Goal: Consume media (video, audio): Consume media (video, audio)

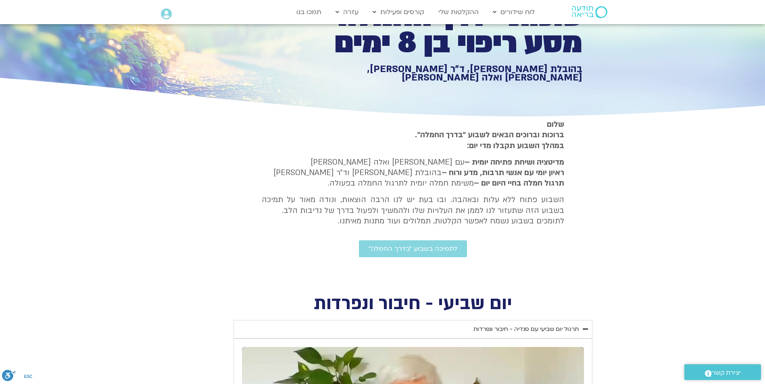
scroll to position [81, 0]
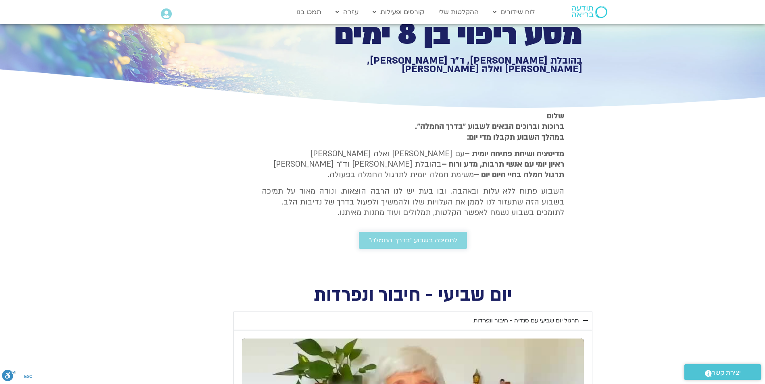
click at [383, 237] on span "לתמיכה בשבוע ״בדרך החמלה״" at bounding box center [412, 240] width 89 height 7
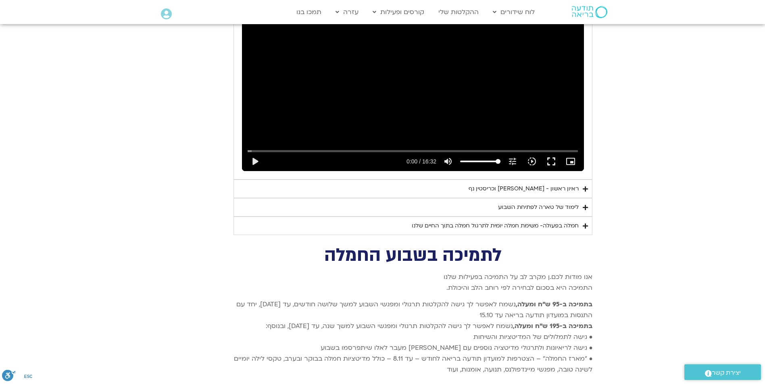
scroll to position [2458, 0]
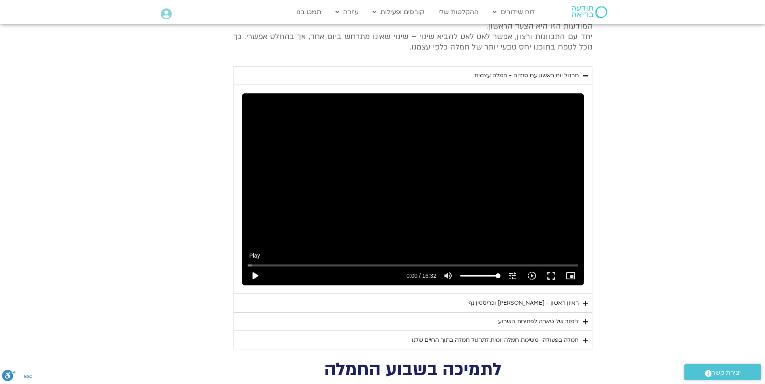
click at [253, 266] on button "play_arrow" at bounding box center [254, 275] width 19 height 19
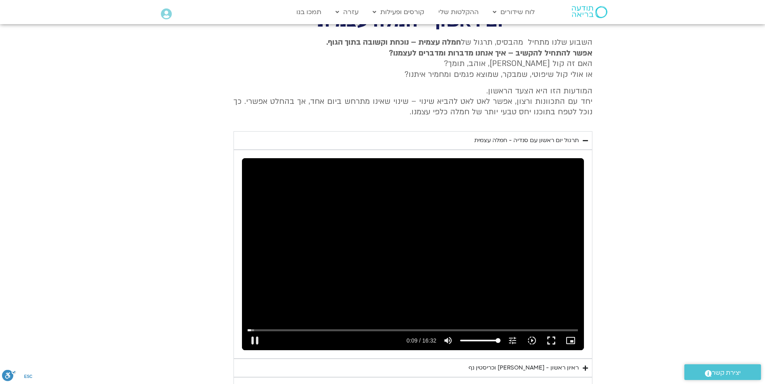
scroll to position [2378, 0]
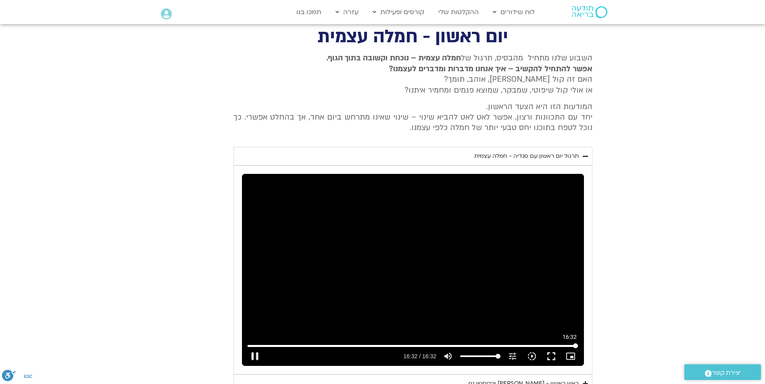
drag, startPoint x: 330, startPoint y: 273, endPoint x: 576, endPoint y: 281, distance: 245.2
click at [576, 344] on input "Seek" at bounding box center [412, 346] width 330 height 5
click at [584, 381] on icon "Accordion. Open links with Enter or Space, close with Escape, and navigate with…" at bounding box center [584, 384] width 5 height 6
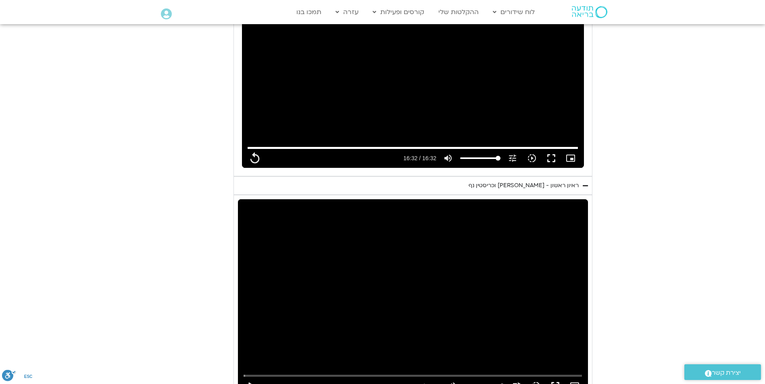
scroll to position [2620, 0]
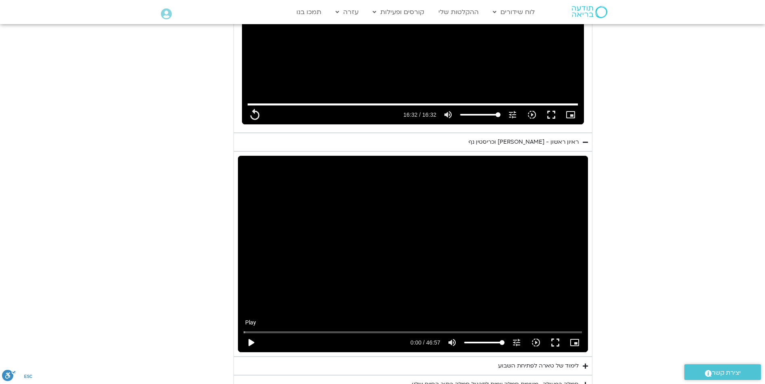
click at [247, 333] on button "play_arrow" at bounding box center [250, 342] width 19 height 19
type input "992.52"
type input "0.063458"
type input "992.52"
type input "0.193917"
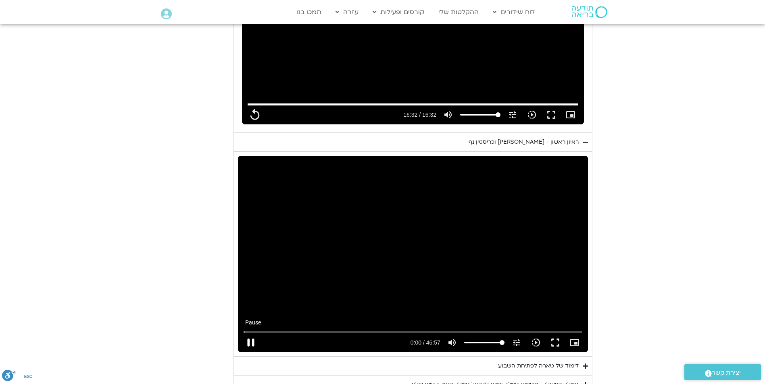
type input "992.52"
type input "0.319086"
type input "992.52"
type input "0.446983"
type input "992.52"
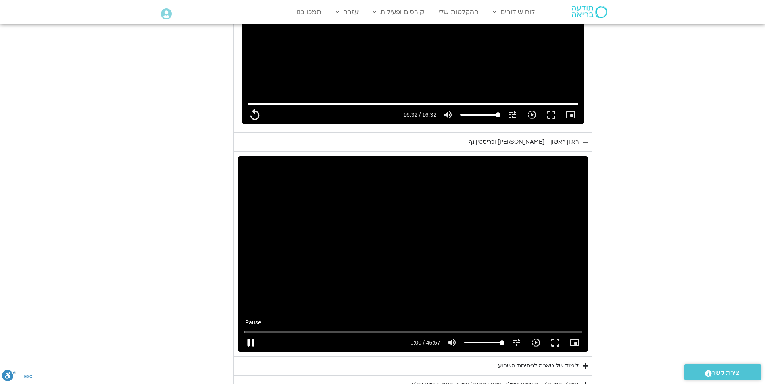
type input "0.580064"
type input "992.52"
type input "0.711039"
type input "992.52"
type input "0.839692"
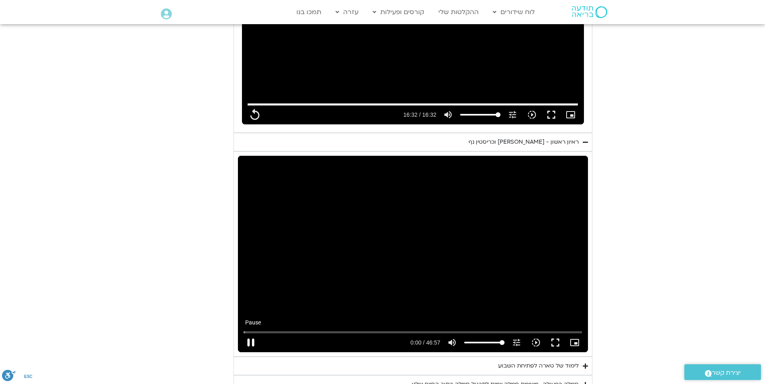
type input "992.52"
type input "0.974045"
type input "992.52"
type input "1.09926"
type input "992.52"
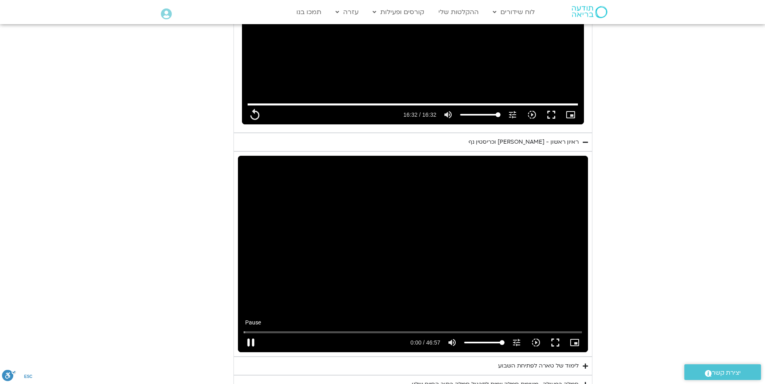
type input "1.230604"
type input "992.52"
type input "1.359436"
type input "992.52"
type input "1.48961"
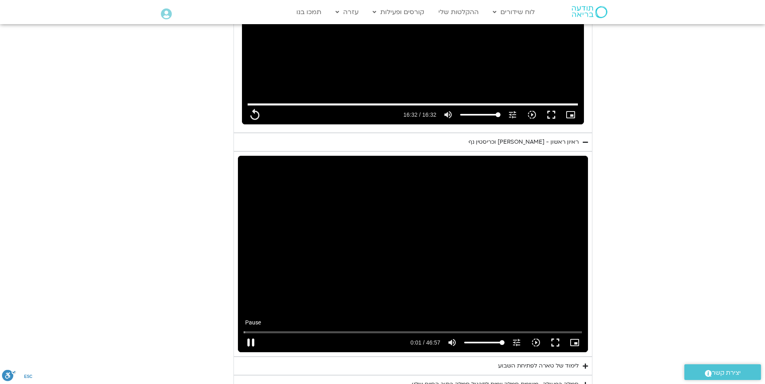
type input "992.52"
type input "1.618513"
type input "992.52"
type input "1.75318"
type input "992.52"
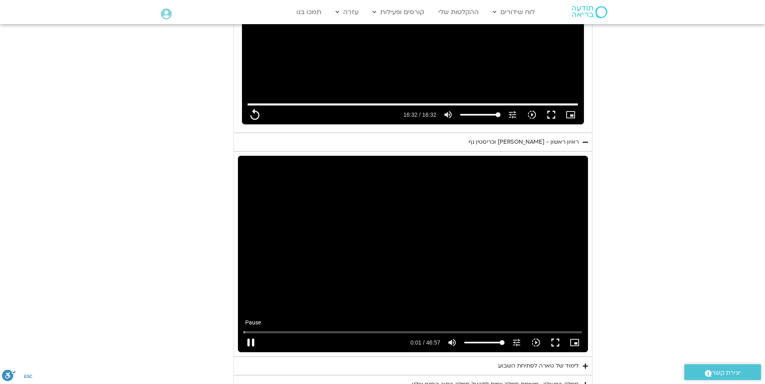
type input "1.897407"
type input "992.52"
type input "2.030714"
type input "992.52"
type input "2.162952"
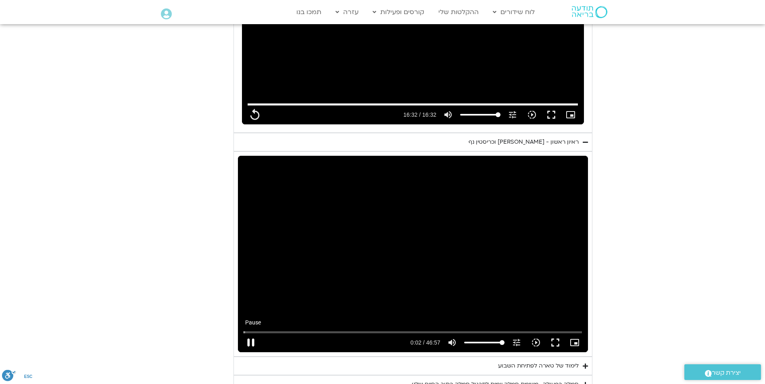
type input "992.52"
type input "2.294638"
type input "992.52"
type input "2.420796"
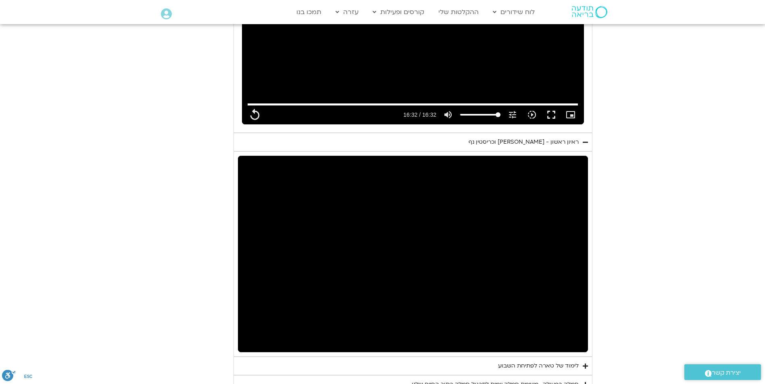
type input "992.52"
type input "4.087586"
type input "992.52"
type input "4.230838"
type input "992.52"
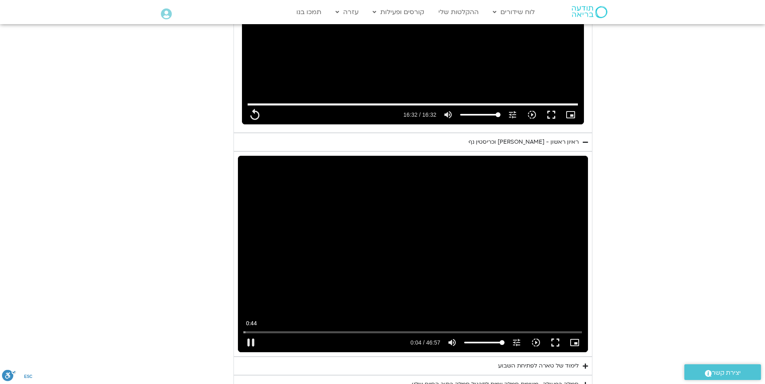
type input "4.35087"
type input "992.52"
type input "4.471121"
type input "992.52"
type input "4.56906"
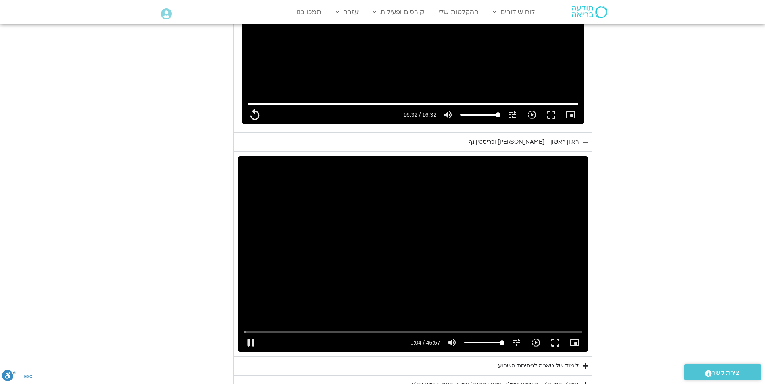
type input "992.52"
type input "4.628181"
type input "992.52"
type input "4.760072"
type input "992.52"
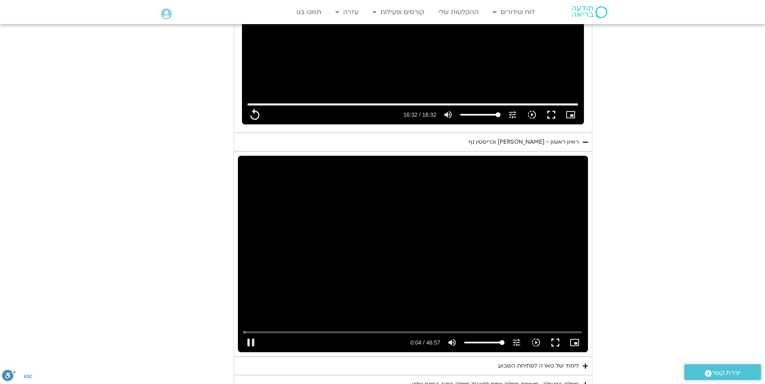
type input "4.885963"
type input "992.52"
type input "5.020014"
type input "992.52"
type input "5.148845"
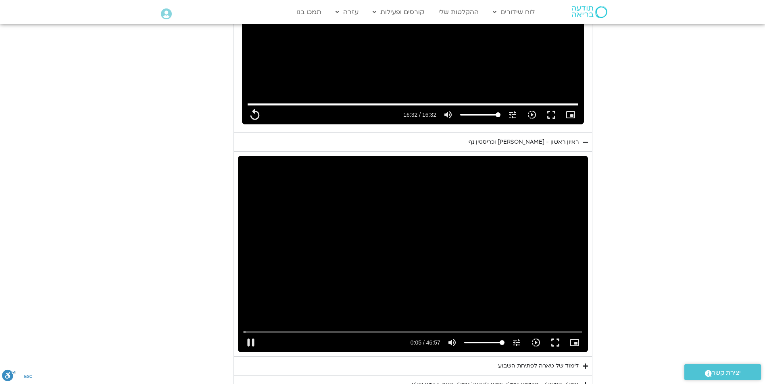
type input "992.52"
type input "5.279166"
type input "992.52"
type input "5.40678"
type input "992.52"
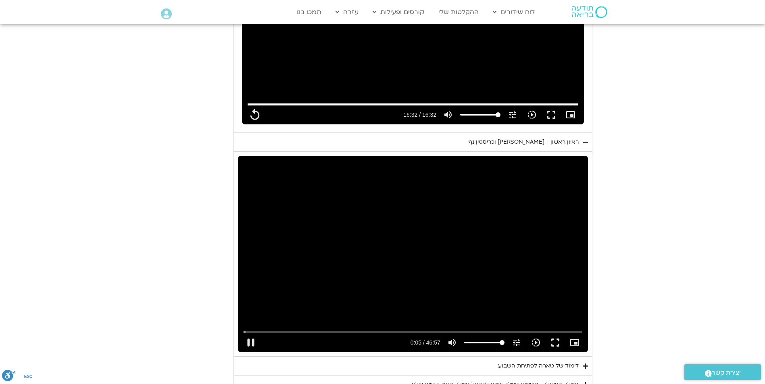
type input "5.651248"
type input "992.52"
type input "5.780859"
type input "992.52"
type input "5.91109"
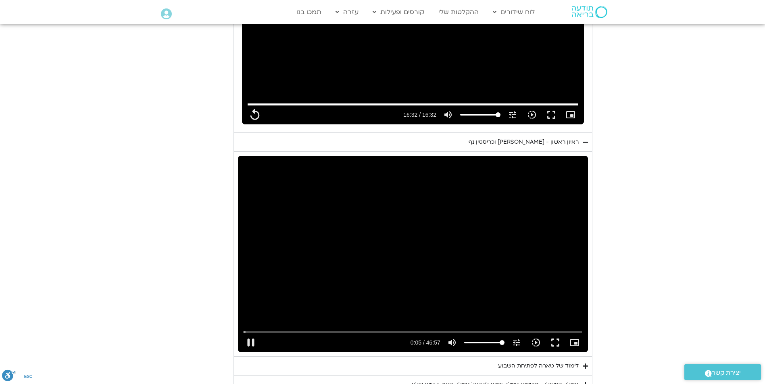
type input "992.52"
type input "6.040864"
type input "992.52"
type input "6.170894"
type input "992.52"
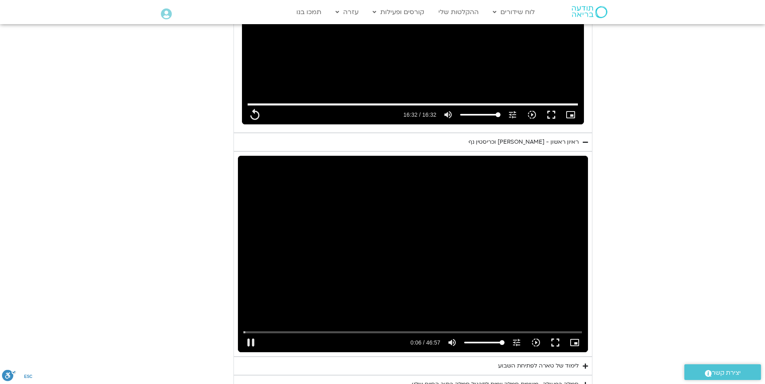
type input "6.291926"
type input "992.52"
type input "6.317014"
type input "992.52"
type input "6.560782"
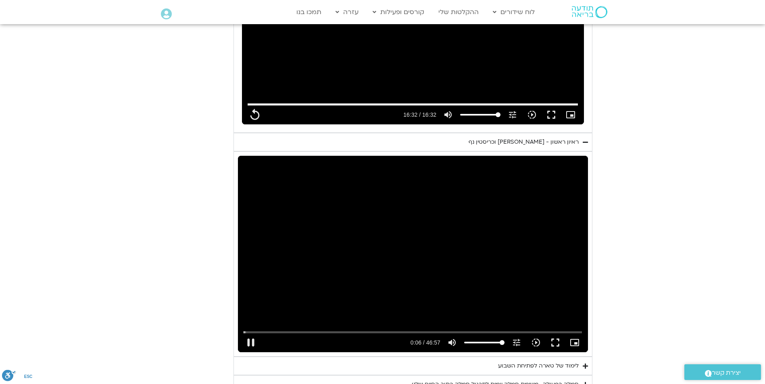
type input "992.52"
type input "6.690942"
type input "992.52"
type input "6.764203"
type input "992.52"
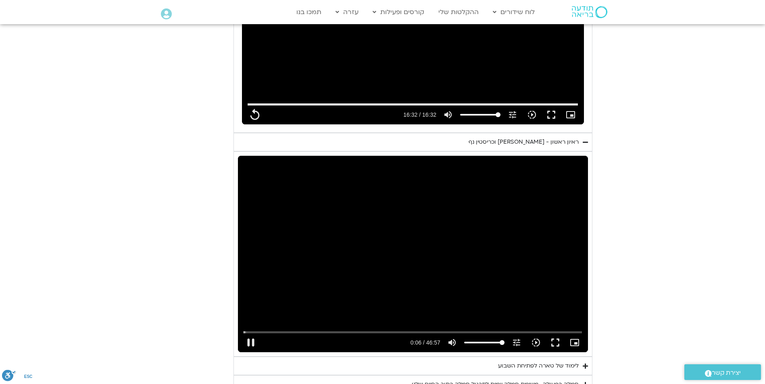
type input "6.829252"
type input "992.52"
type input "7.071217"
type input "992.52"
type input "7.141048"
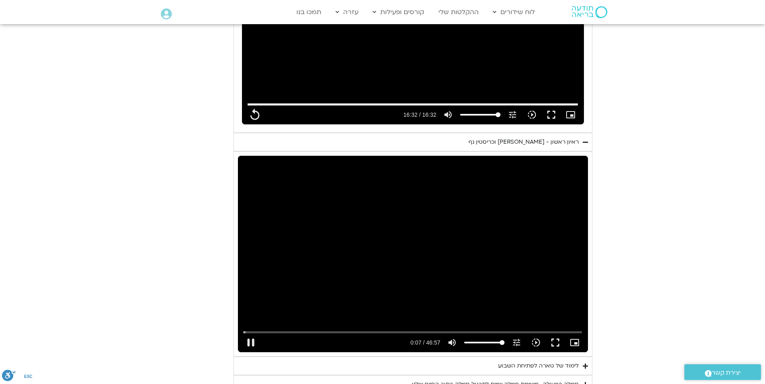
type input "992.52"
type input "7.20909"
type input "992.52"
type input "7.33831"
type input "992.52"
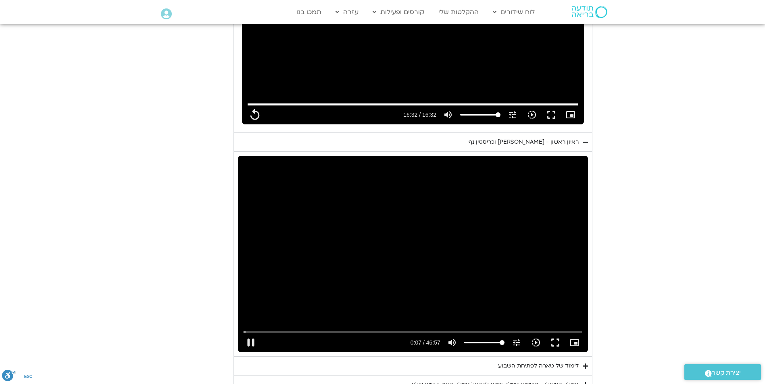
type input "7.550883"
type input "992.52"
type input "8.018785"
type input "992.52"
type input "8.028154"
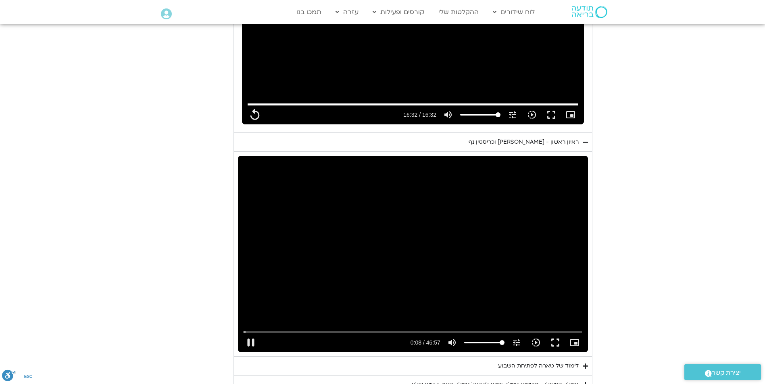
type input "992.52"
type input "8.15674"
type input "992.52"
type input "8.286095"
type input "992.52"
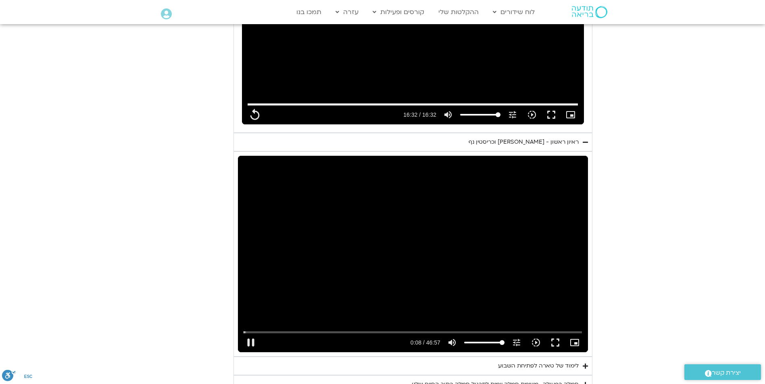
type input "8.413518"
type input "992.52"
type input "8.543848"
type input "992.52"
type input "8.683759"
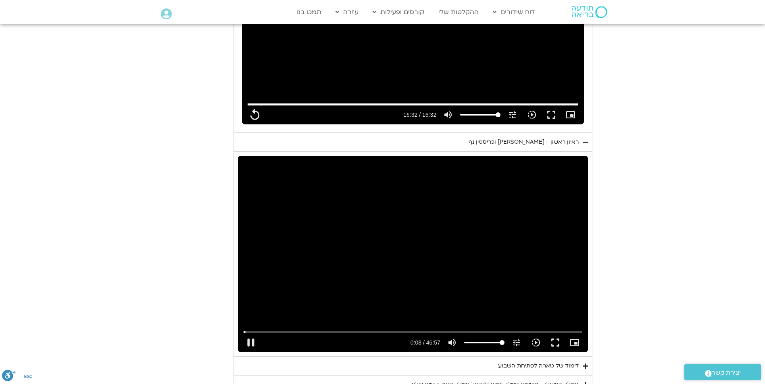
type input "992.52"
type input "8.811469"
type input "992.52"
type input "8.938117"
type input "992.52"
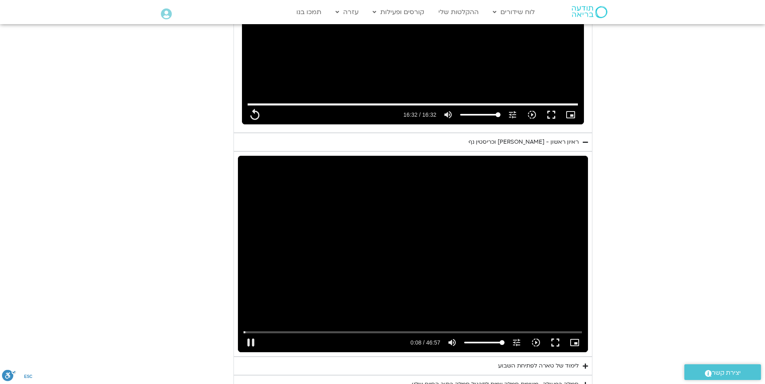
type input "9.066622"
type input "992.52"
type input "9.196982"
type input "992.52"
type input "9.323856"
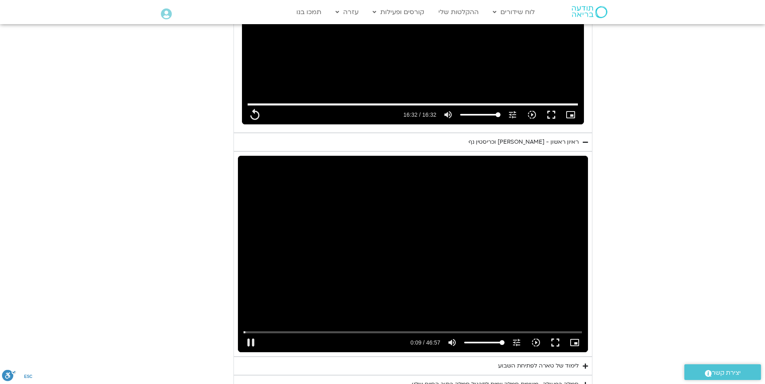
type input "992.52"
type input "9.56219"
type input "992.52"
type input "9.710958"
type input "992.52"
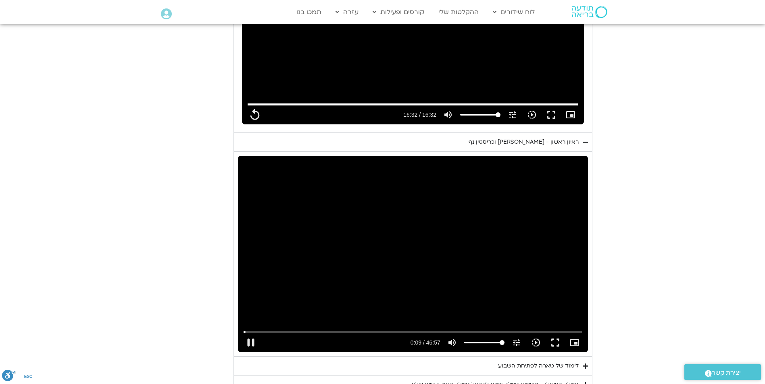
type input "9.751135"
type input "992.52"
type input "9.901914"
type input "992.52"
type input "9.972887"
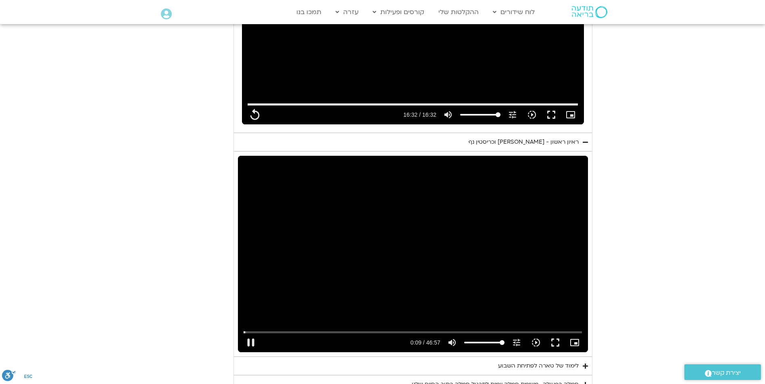
type input "992.52"
type input "10.102184"
type input "992.52"
type input "10.233683"
type input "992.52"
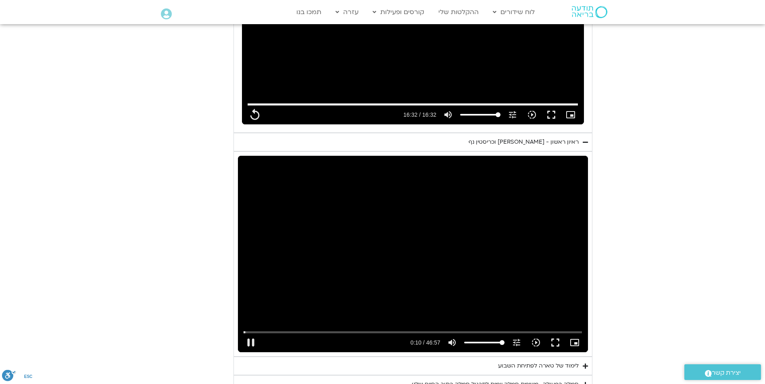
type input "10.362921"
type input "992.52"
type input "10.496292"
type input "992.52"
type input "10.622818"
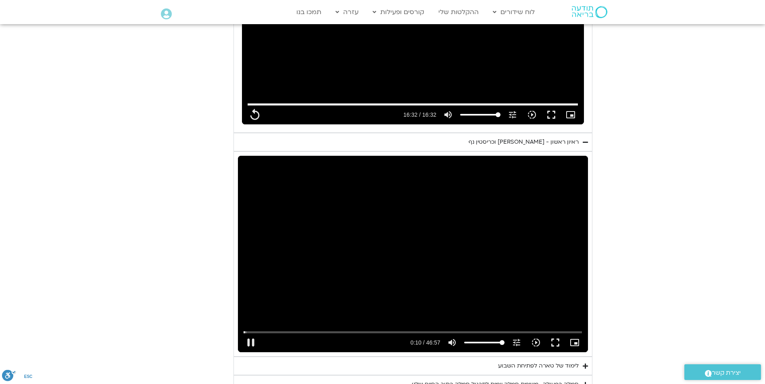
type input "992.52"
type input "10.753034"
type input "992.52"
type input "10.883645"
type input "992.52"
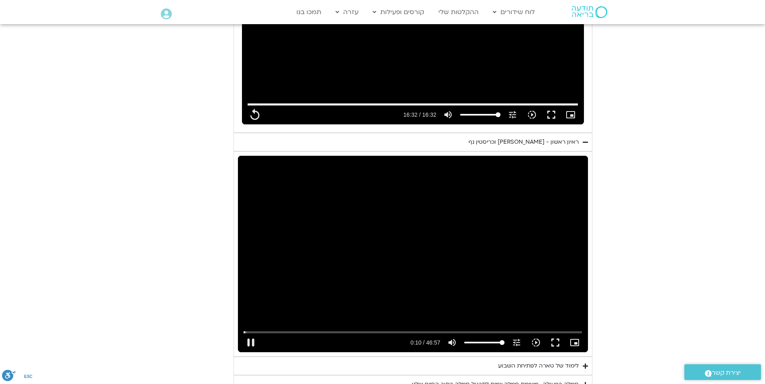
type input "11.015349"
type input "992.52"
type input "11.147104"
type input "992.52"
type input "11.277409"
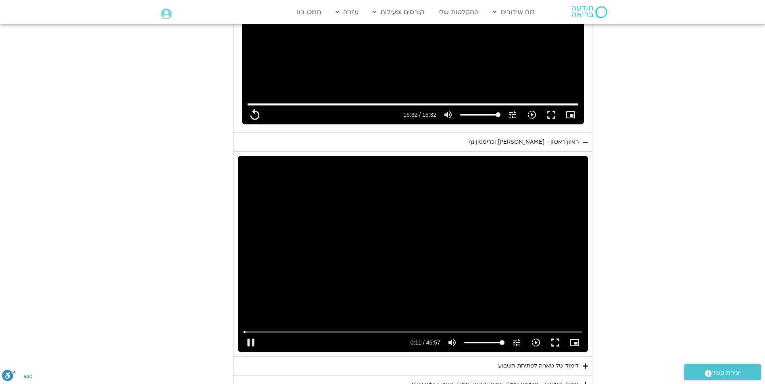
type input "992.52"
type input "11.411381"
type input "992.52"
type input "11.542892"
type input "992.52"
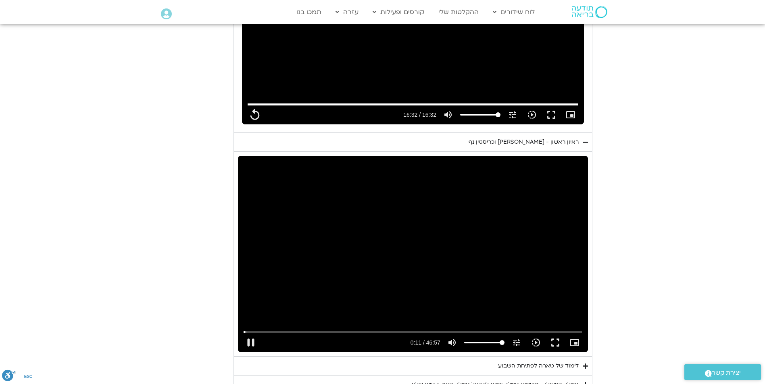
type input "11.674184"
type input "992.52"
type input "11.804536"
type input "992.52"
type input "11.933576"
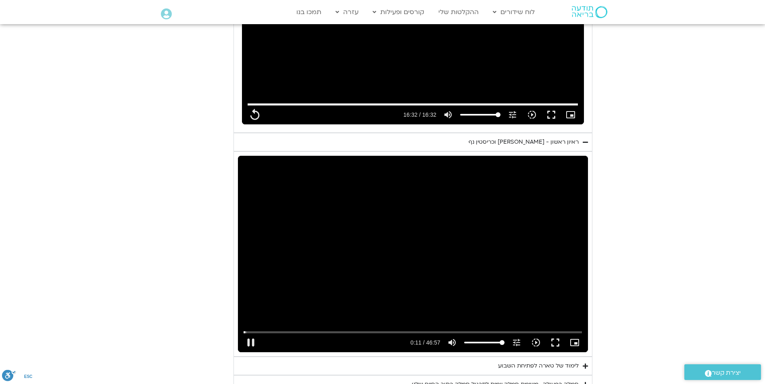
type input "992.52"
type input "12.064892"
type input "992.52"
type input "12.193699"
type input "992.52"
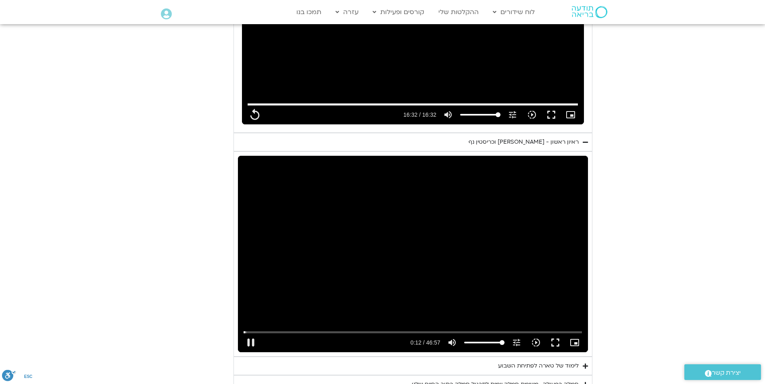
type input "12.323518"
type input "992.52"
type input "12.45397"
type input "992.52"
type input "12.586233"
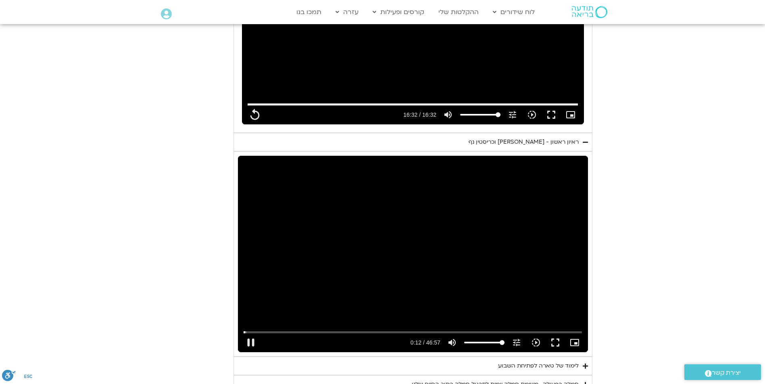
type input "992.52"
type input "12.717866"
type input "992.52"
type input "12.844445"
type input "992.52"
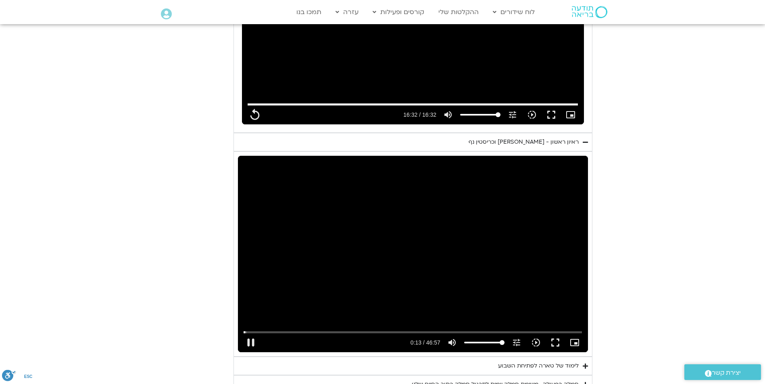
type input "13.09106"
type input "992.52"
type input "13.101496"
type input "992.52"
type input "13.234538"
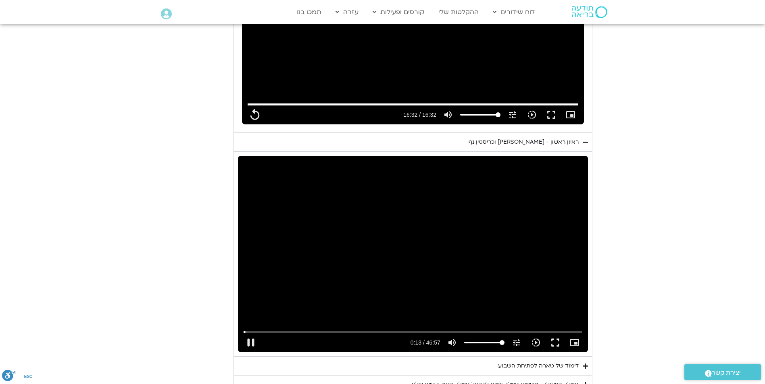
type input "992.52"
type input "13.366679"
type input "992.52"
type input "13.495915"
type input "992.52"
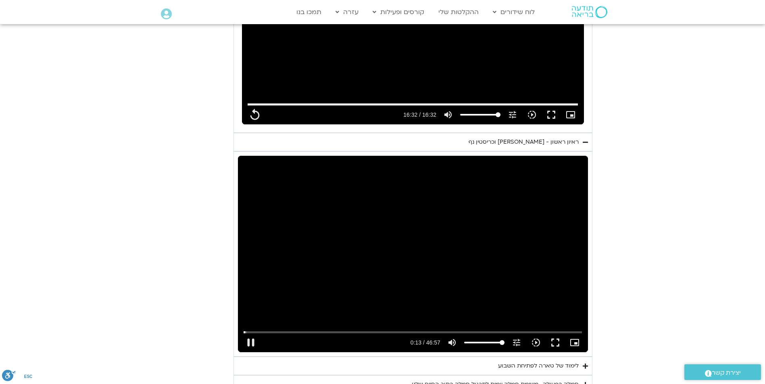
type input "13.626906"
type input "992.52"
type input "13.755928"
type input "992.52"
type input "13.884275"
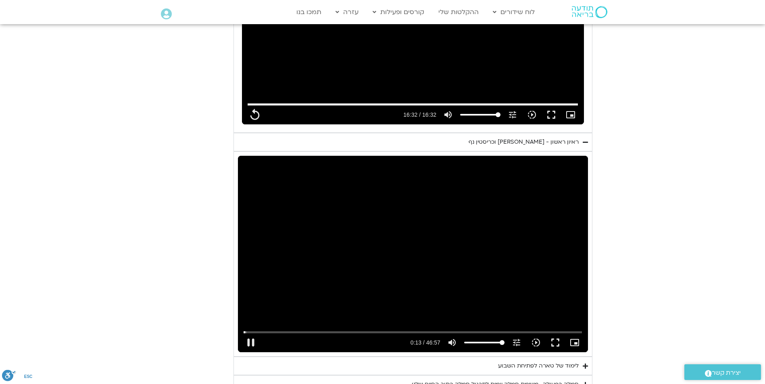
type input "992.52"
type input "14.013641"
type input "992.52"
type input "14.144802"
type input "992.52"
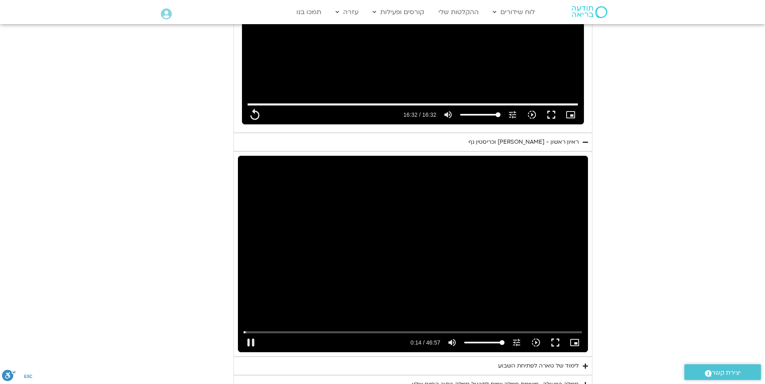
type input "14.27524"
type input "992.52"
type input "14.405634"
type input "992.52"
type input "14.653445"
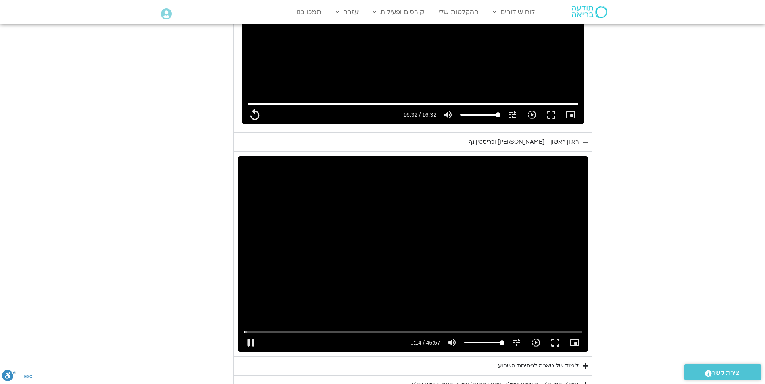
type input "992.52"
type input "14.771232"
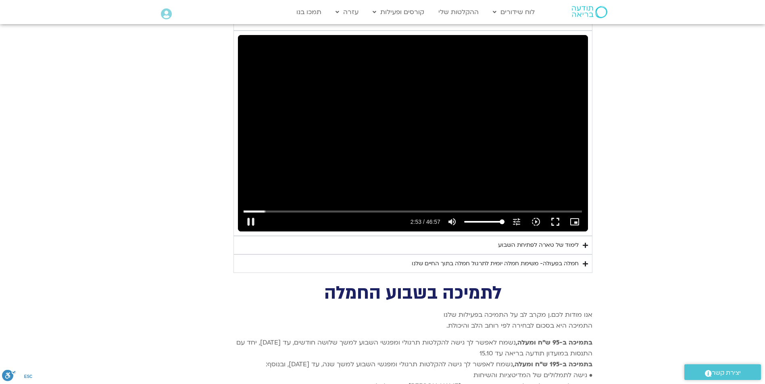
scroll to position [2747, 0]
